Goal: Transaction & Acquisition: Purchase product/service

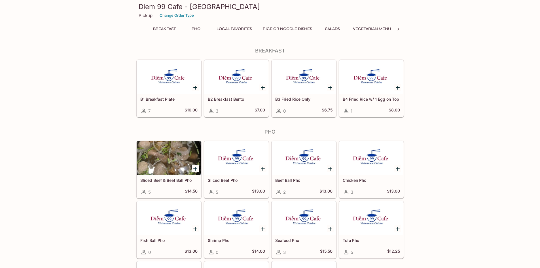
click at [401, 28] on icon at bounding box center [399, 29] width 6 height 6
click at [242, 26] on button "Banh Mi Sandwiches" at bounding box center [260, 29] width 52 height 8
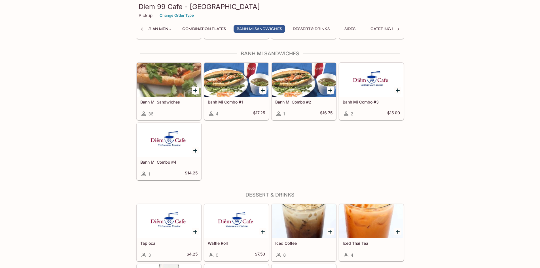
scroll to position [1228, 0]
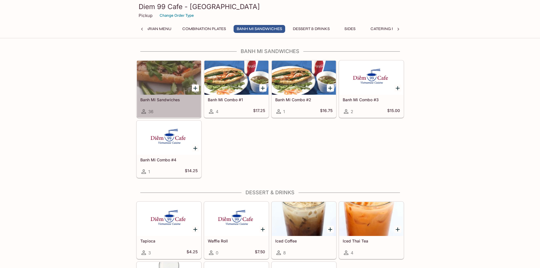
click at [164, 75] on div at bounding box center [169, 78] width 64 height 34
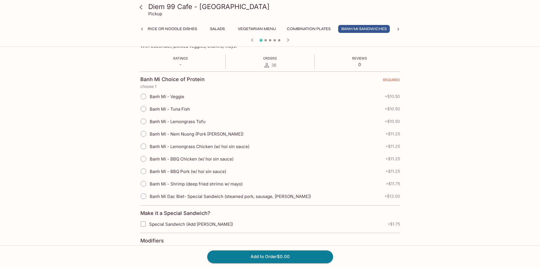
scroll to position [113, 0]
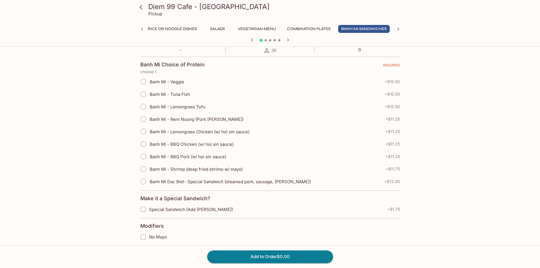
click at [189, 130] on span "Banh Mi - Lemongrass Chicken (w/ hoi sin sauce)" at bounding box center [200, 131] width 100 height 5
click at [149, 130] on input "Banh Mi - Lemongrass Chicken (w/ hoi sin sauce)" at bounding box center [144, 132] width 12 height 12
radio input "true"
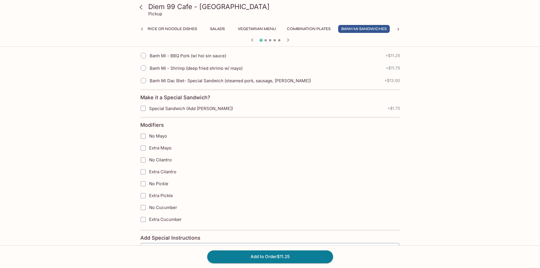
scroll to position [227, 0]
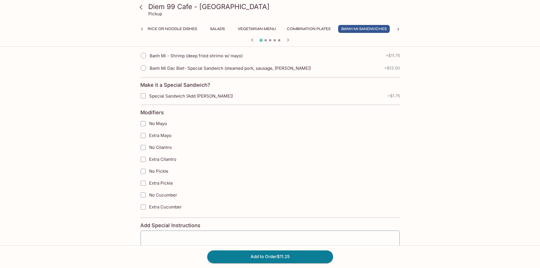
click at [142, 125] on input "No Mayo" at bounding box center [143, 123] width 11 height 11
click at [156, 125] on span "No Mayo" at bounding box center [158, 123] width 18 height 5
click at [149, 125] on input "No Mayo" at bounding box center [143, 123] width 11 height 11
checkbox input "false"
click at [286, 254] on button "Add to Order $11.25" at bounding box center [270, 256] width 126 height 12
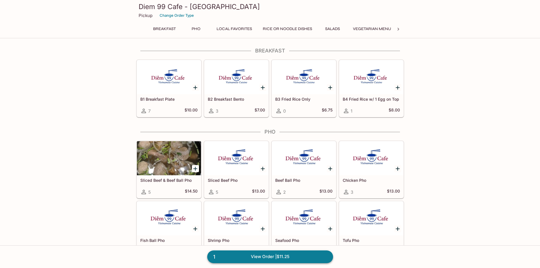
click at [295, 257] on link "1 View Order | $11.25" at bounding box center [270, 256] width 126 height 12
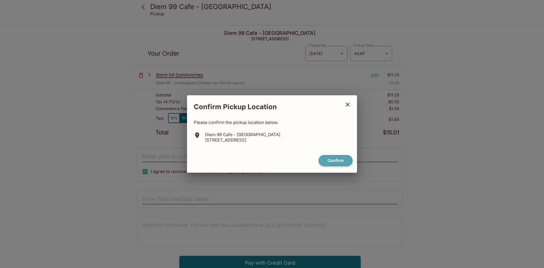
click at [339, 160] on button "Confirm" at bounding box center [336, 160] width 34 height 11
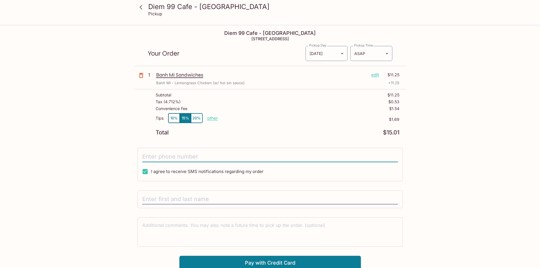
click at [204, 153] on input "tel" at bounding box center [270, 156] width 256 height 11
type input "(218) 7"
click at [227, 151] on input "(218) 7" at bounding box center [270, 156] width 256 height 11
drag, startPoint x: 168, startPoint y: 155, endPoint x: 139, endPoint y: 155, distance: 28.7
click at [139, 155] on div "(218) 7 I agree to receive SMS notifications regarding my order" at bounding box center [270, 164] width 265 height 33
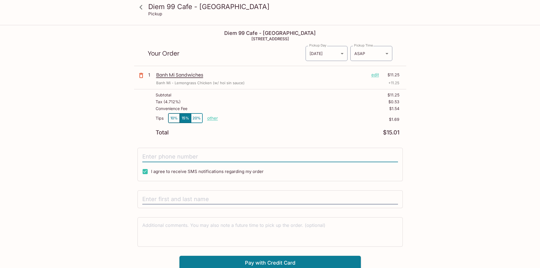
click at [166, 157] on input "tel" at bounding box center [270, 156] width 256 height 11
type input "[PHONE_NUMBER]"
click at [164, 200] on input "text" at bounding box center [270, 199] width 256 height 11
click at [140, 5] on icon at bounding box center [141, 7] width 10 height 10
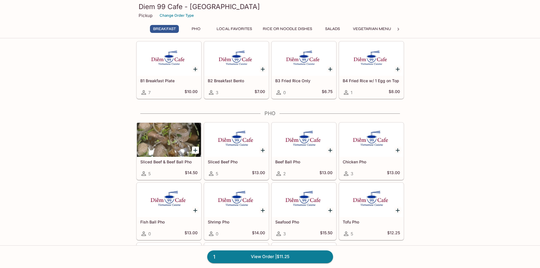
scroll to position [28, 0]
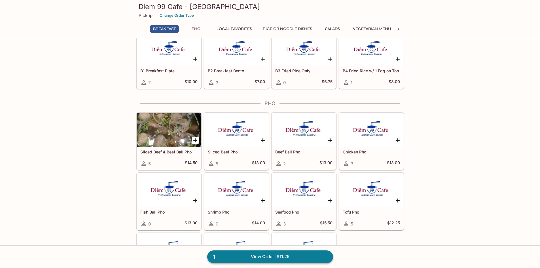
click at [267, 258] on link "1 View Order | $11.25" at bounding box center [270, 256] width 126 height 12
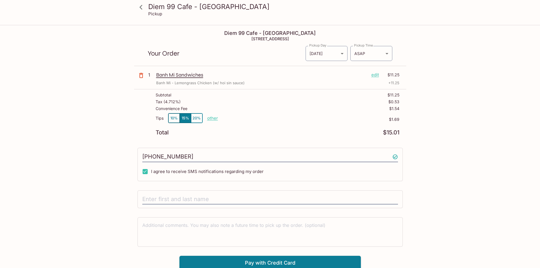
click at [375, 76] on p "edit" at bounding box center [375, 75] width 8 height 6
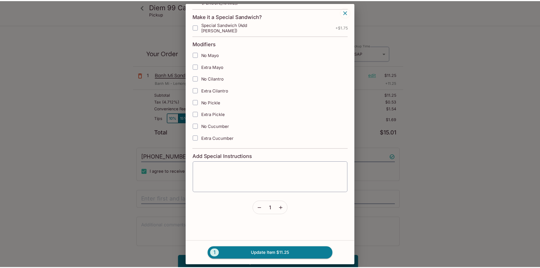
scroll to position [170, 0]
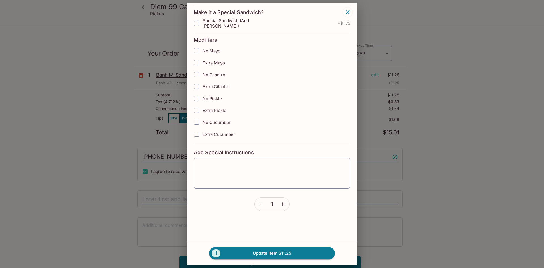
click at [280, 204] on icon "button" at bounding box center [283, 204] width 6 height 6
click at [276, 257] on button "2 Update Item $22.50" at bounding box center [272, 253] width 126 height 12
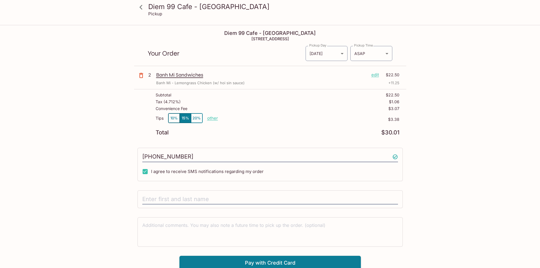
click at [452, 154] on div "Diem 99 Cafe - [GEOGRAPHIC_DATA] Pickup Diem 99 Cafe - [GEOGRAPHIC_DATA] [STREE…" at bounding box center [270, 160] width 540 height 268
click at [144, 8] on icon at bounding box center [141, 7] width 10 height 10
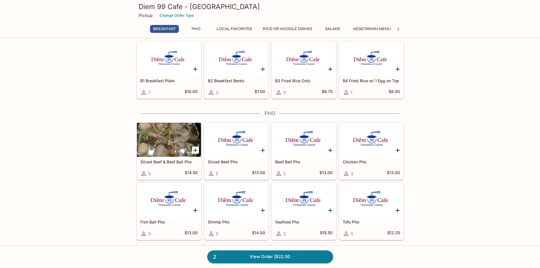
scroll to position [28, 0]
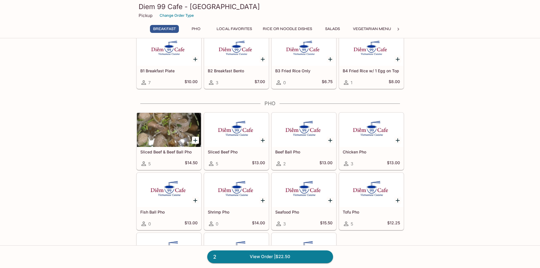
click at [397, 28] on icon at bounding box center [399, 29] width 6 height 6
click at [205, 27] on button "Combination Plates" at bounding box center [204, 29] width 50 height 8
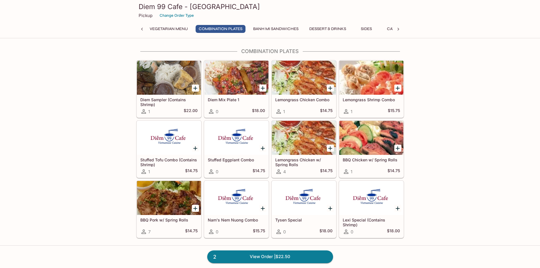
scroll to position [0, 203]
click at [398, 29] on icon at bounding box center [399, 29] width 2 height 3
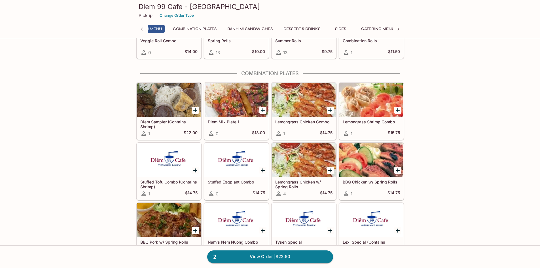
scroll to position [999, 0]
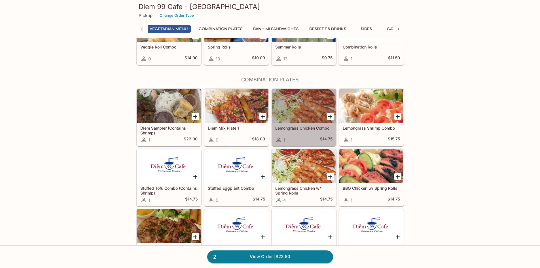
click at [293, 98] on div at bounding box center [304, 106] width 64 height 34
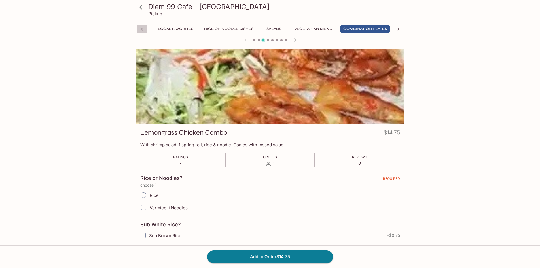
click at [145, 29] on icon at bounding box center [142, 29] width 6 height 6
click at [233, 28] on button "Local Favorites" at bounding box center [235, 29] width 42 height 8
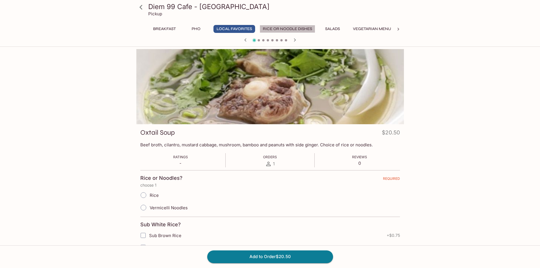
click at [291, 29] on button "Rice or Noodle Dishes" at bounding box center [288, 29] width 56 height 8
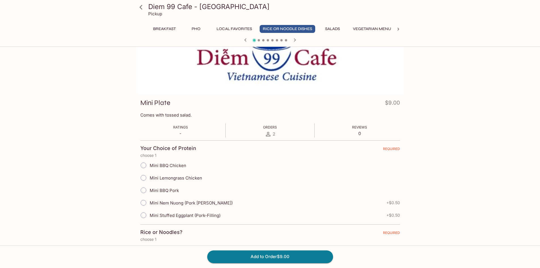
scroll to position [28, 0]
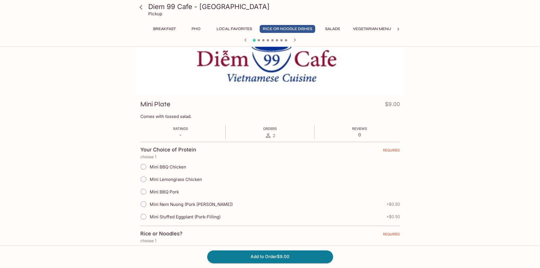
click at [141, 8] on icon at bounding box center [141, 7] width 3 height 5
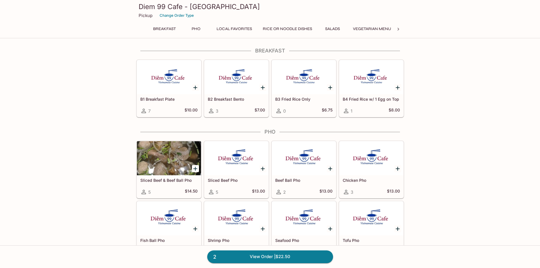
click at [396, 29] on icon at bounding box center [399, 29] width 6 height 6
click at [209, 27] on button "Combination Plates" at bounding box center [204, 29] width 50 height 8
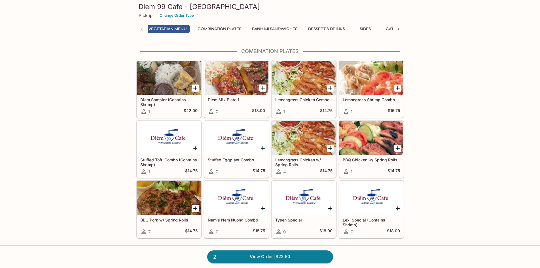
scroll to position [0, 203]
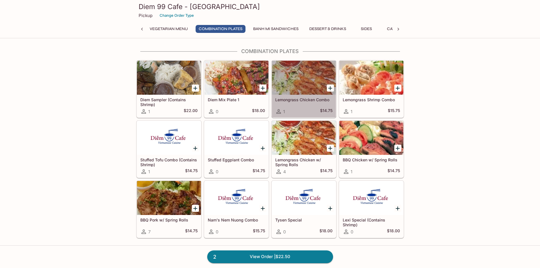
click at [293, 78] on div at bounding box center [304, 78] width 64 height 34
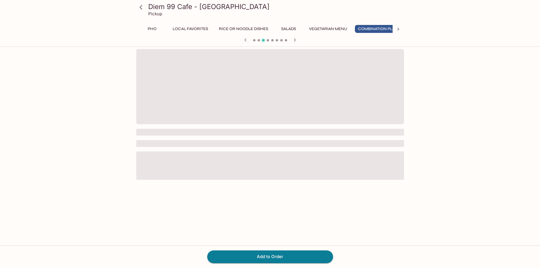
scroll to position [0, 59]
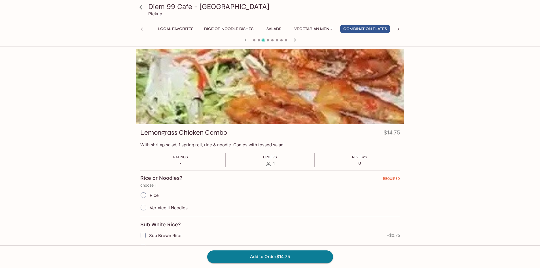
click at [283, 90] on div at bounding box center [270, 86] width 268 height 75
click at [256, 107] on div at bounding box center [270, 86] width 268 height 75
click at [197, 82] on div at bounding box center [270, 86] width 268 height 75
click at [141, 30] on icon at bounding box center [142, 29] width 6 height 6
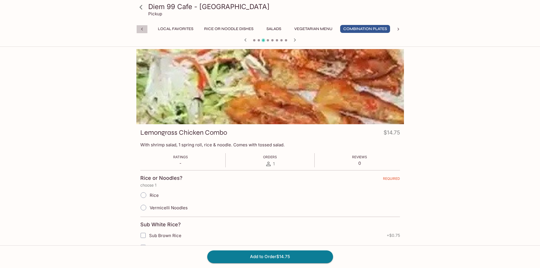
scroll to position [0, 0]
click at [142, 8] on icon at bounding box center [141, 7] width 10 height 10
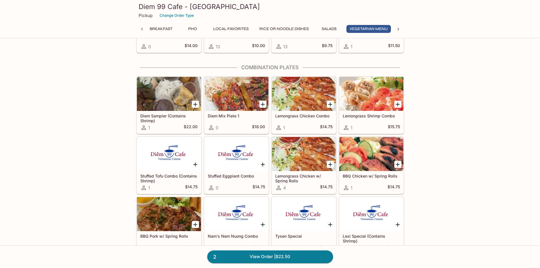
scroll to position [1021, 0]
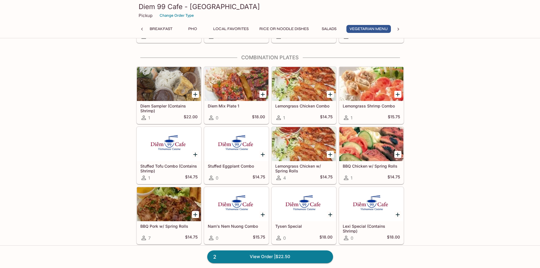
click at [295, 79] on div at bounding box center [304, 84] width 64 height 34
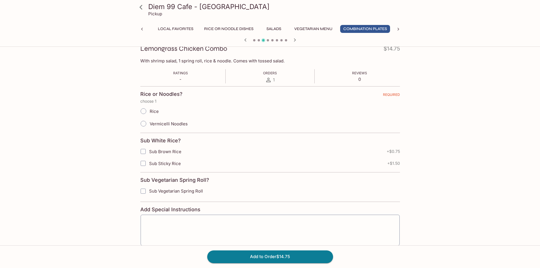
scroll to position [85, 0]
drag, startPoint x: 152, startPoint y: 106, endPoint x: 152, endPoint y: 110, distance: 4.0
click at [152, 107] on label "Rice" at bounding box center [148, 110] width 22 height 12
click at [145, 109] on input "Rice" at bounding box center [144, 110] width 12 height 12
radio input "true"
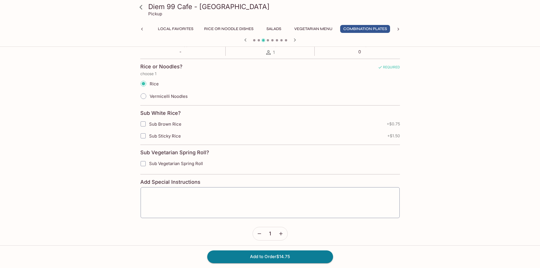
scroll to position [115, 0]
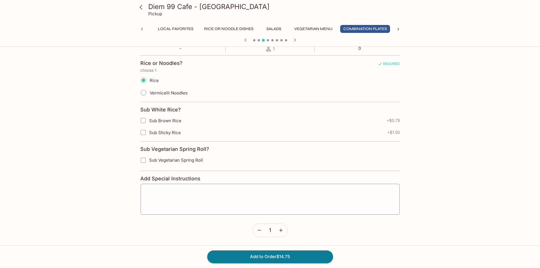
click at [143, 119] on input "Sub Brown Rice" at bounding box center [143, 120] width 11 height 11
checkbox input "true"
click at [267, 258] on button "Add to Order $15.50" at bounding box center [270, 256] width 126 height 12
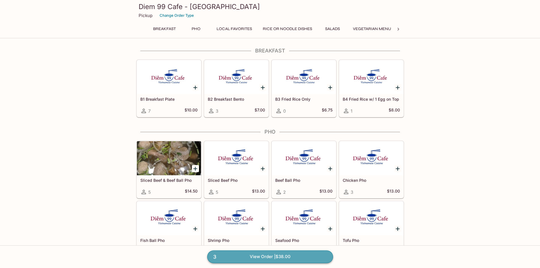
click at [280, 257] on link "3 View Order | $38.00" at bounding box center [270, 256] width 126 height 12
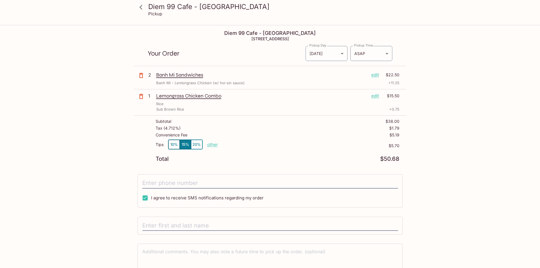
type input "[PHONE_NUMBER]"
click at [171, 145] on button "10%" at bounding box center [173, 144] width 11 height 9
click at [424, 142] on div "Diem 99 Cafe - [GEOGRAPHIC_DATA] Pickup Diem 99 Cafe - [GEOGRAPHIC_DATA] [STREE…" at bounding box center [270, 161] width 363 height 271
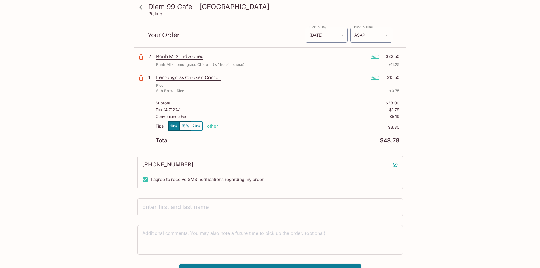
scroll to position [28, 0]
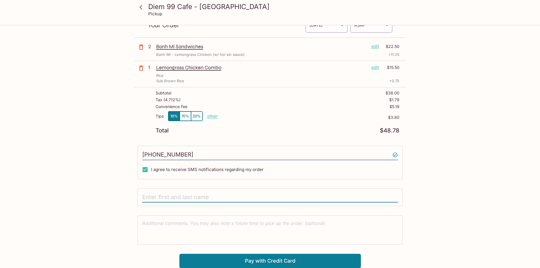
click at [195, 202] on input "text" at bounding box center [270, 197] width 256 height 11
type input "[PERSON_NAME]"
click at [279, 261] on button "Pay with Credit Card" at bounding box center [270, 261] width 181 height 14
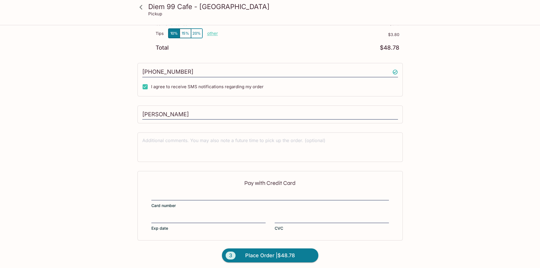
scroll to position [113, 0]
